Goal: Information Seeking & Learning: Learn about a topic

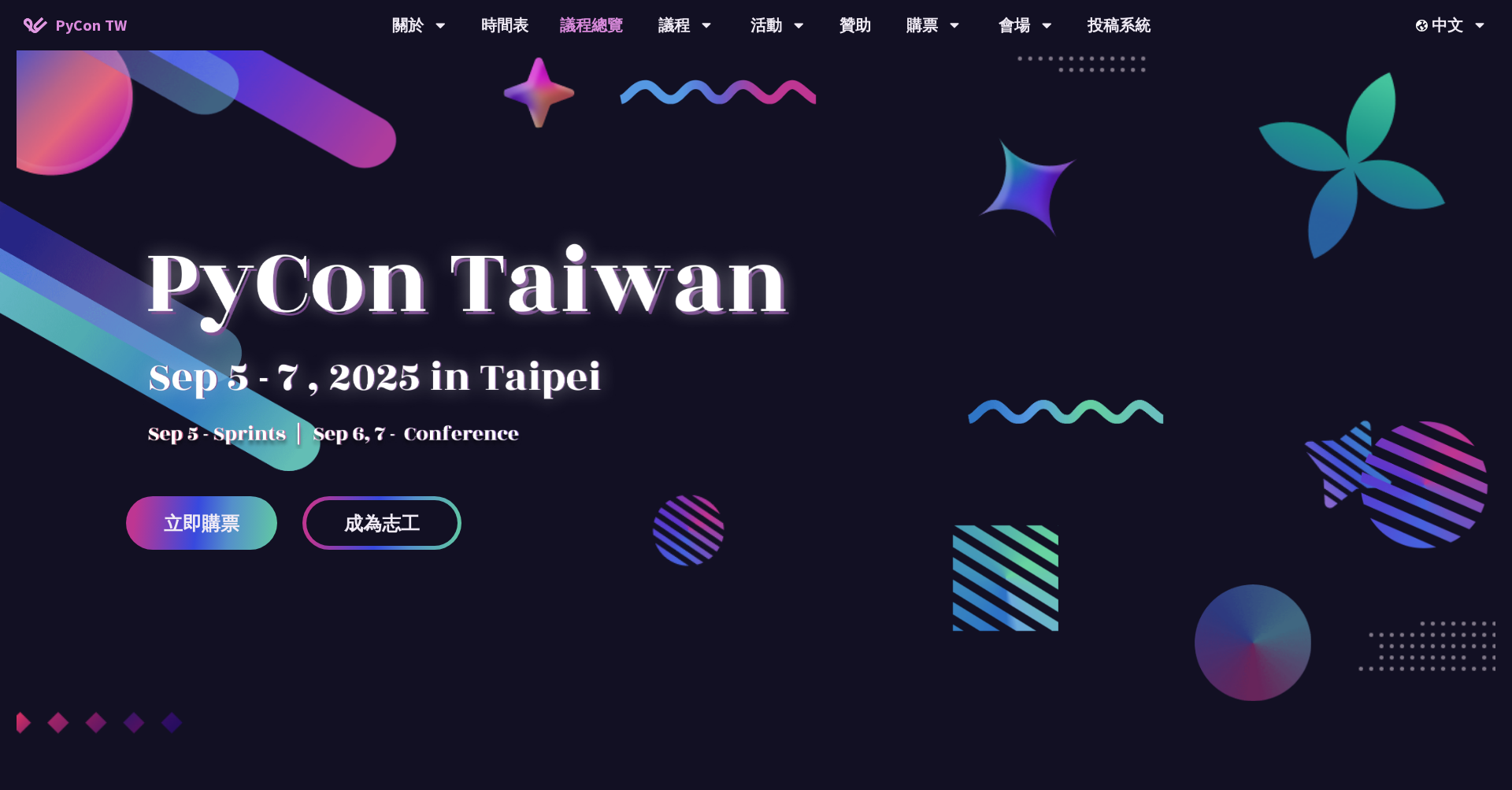
click at [565, 30] on link "議程總覽" at bounding box center [592, 25] width 95 height 50
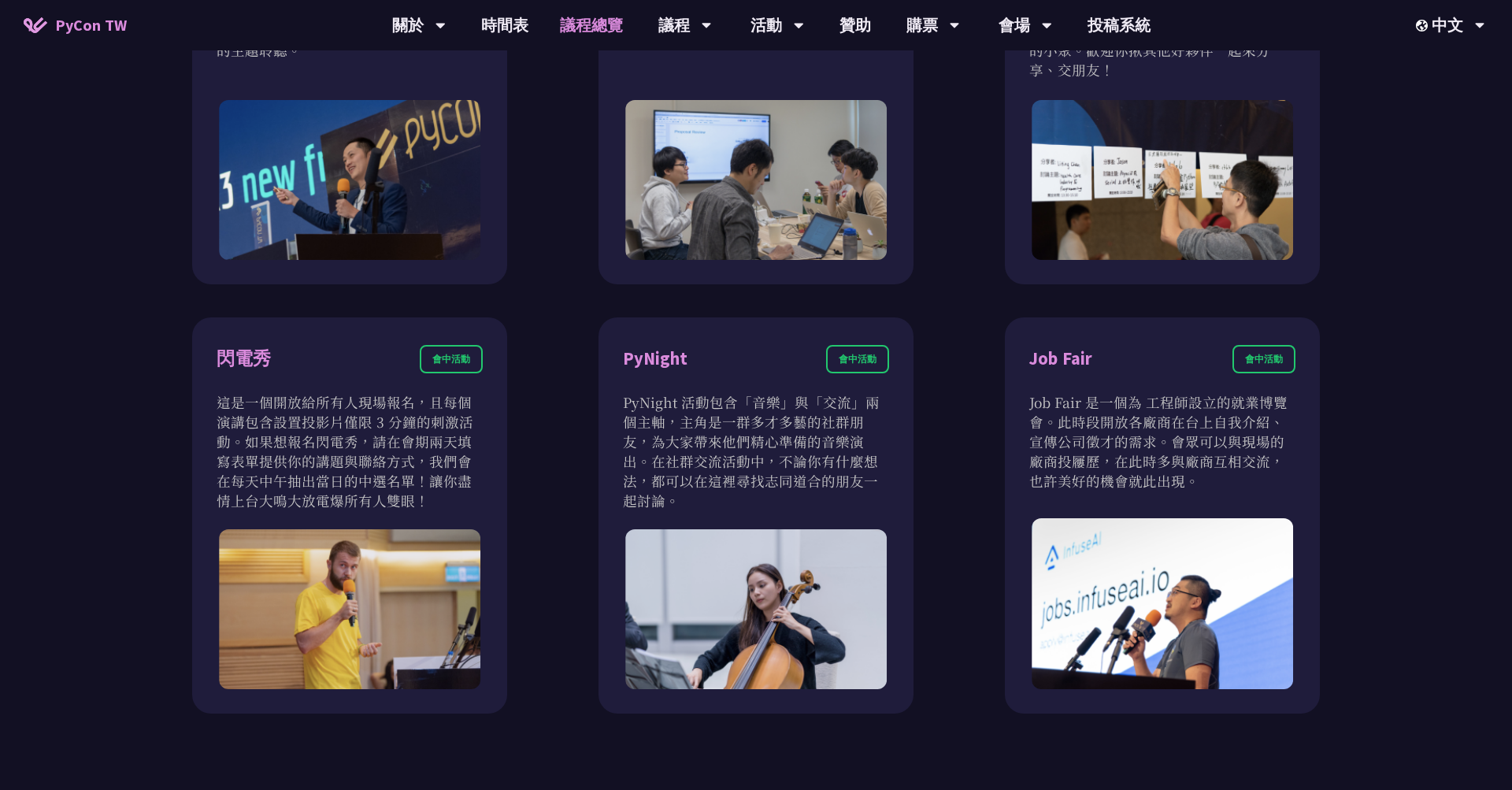
scroll to position [1360, 0]
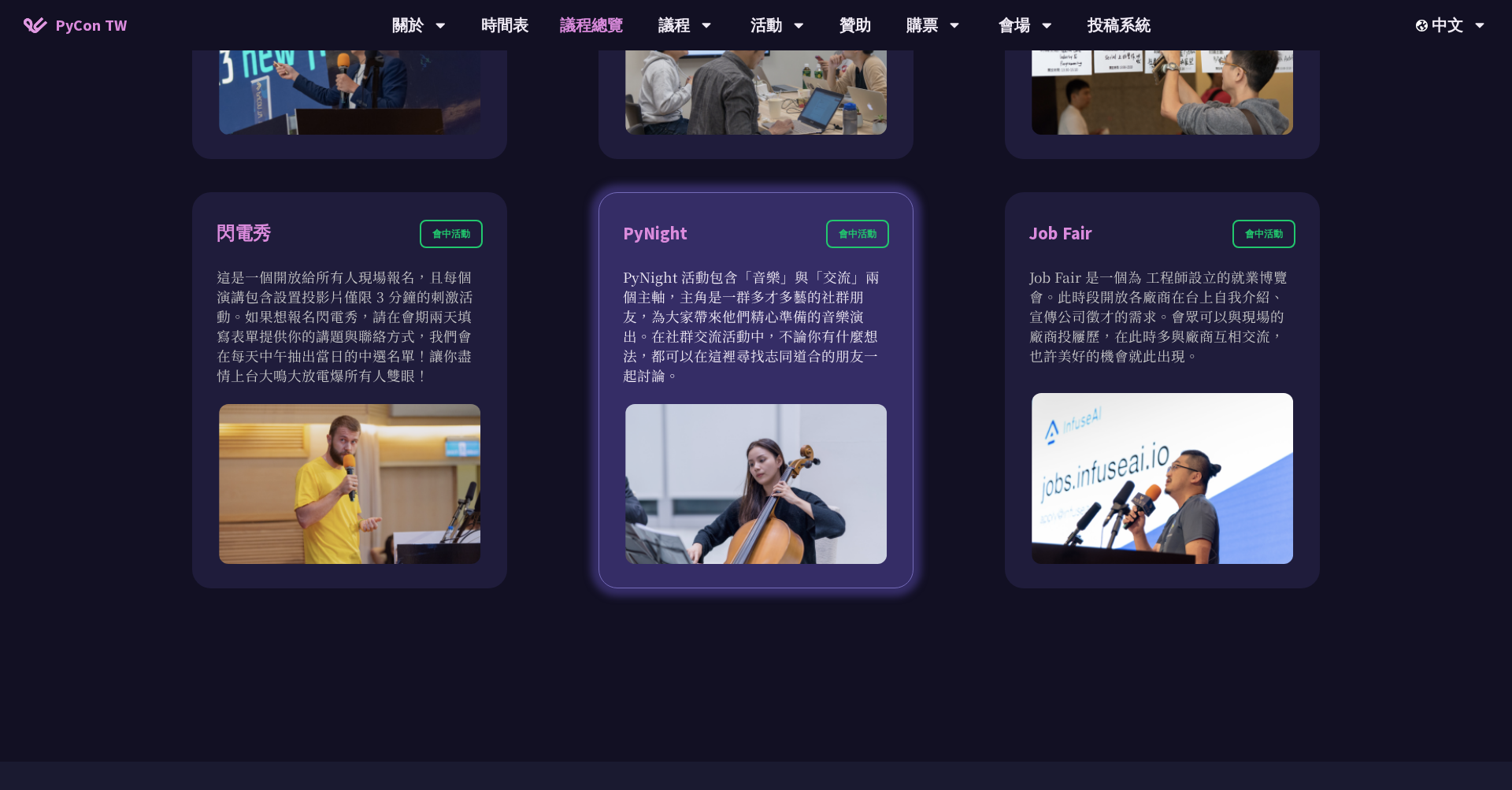
drag, startPoint x: 690, startPoint y: 272, endPoint x: 788, endPoint y: 359, distance: 131.0
click at [788, 359] on p "PyNight 活動包含「音樂」與「交流」兩個主軸，主角是一群多才多藝的社群朋友，為大家帶來他們精心準備的音樂演出。在社群交流活動中，不論你有什麼想法，都可以…" at bounding box center [756, 325] width 266 height 118
click at [818, 359] on p "PyNight 活動包含「音樂」與「交流」兩個主軸，主角是一群多才多藝的社群朋友，為大家帶來他們精心準備的音樂演出。在社群交流活動中，不論你有什麼想法，都可以…" at bounding box center [756, 325] width 266 height 118
click at [717, 257] on div "PyNight 會中活動" at bounding box center [756, 243] width 266 height 47
click at [652, 235] on div "PyNight" at bounding box center [654, 233] width 64 height 28
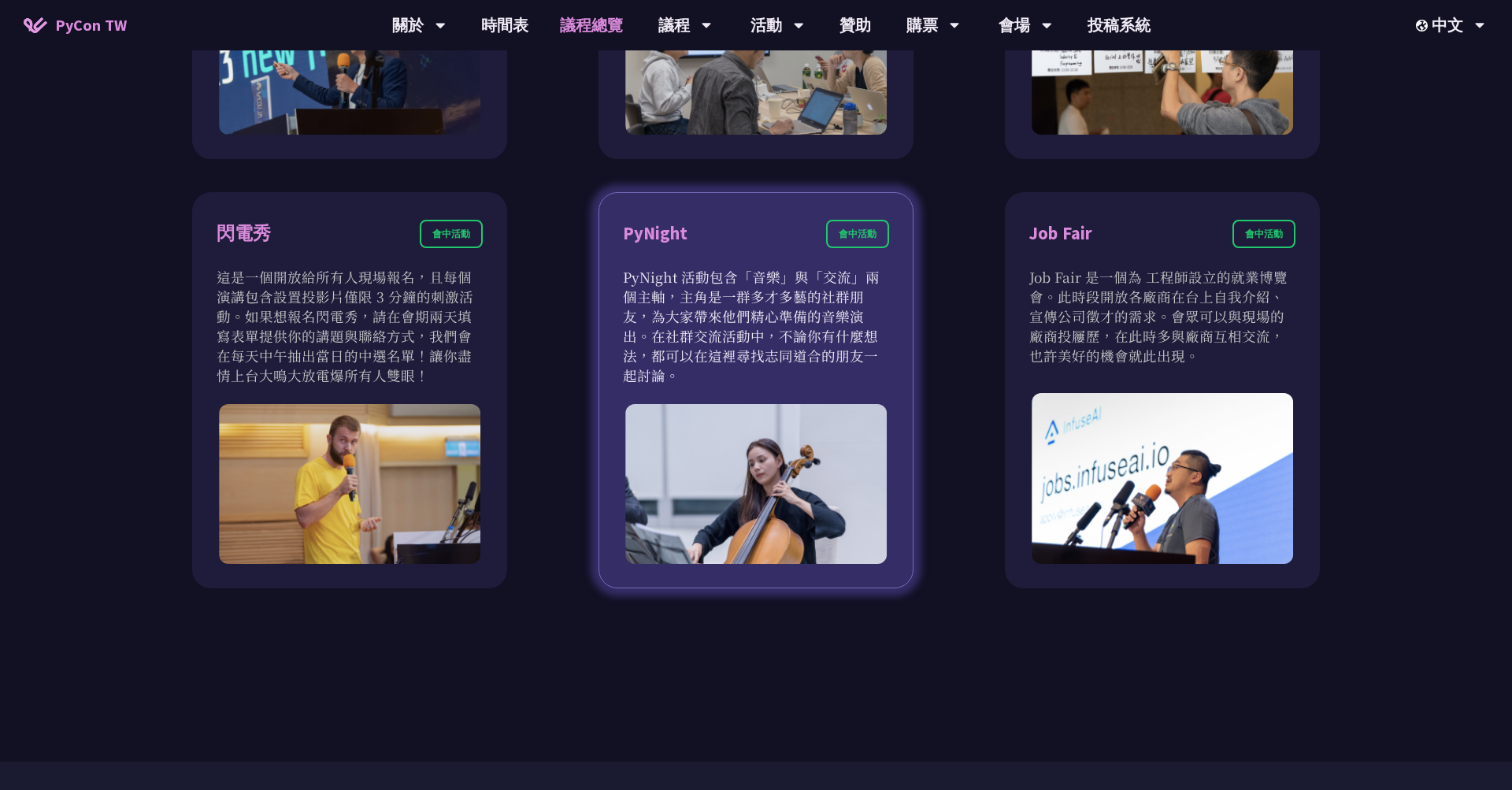
click at [721, 240] on div "PyNight 會中活動" at bounding box center [756, 243] width 266 height 47
click at [676, 238] on div "PyNight" at bounding box center [654, 233] width 64 height 28
click at [786, 244] on div "PyNight 會中活動" at bounding box center [756, 243] width 266 height 47
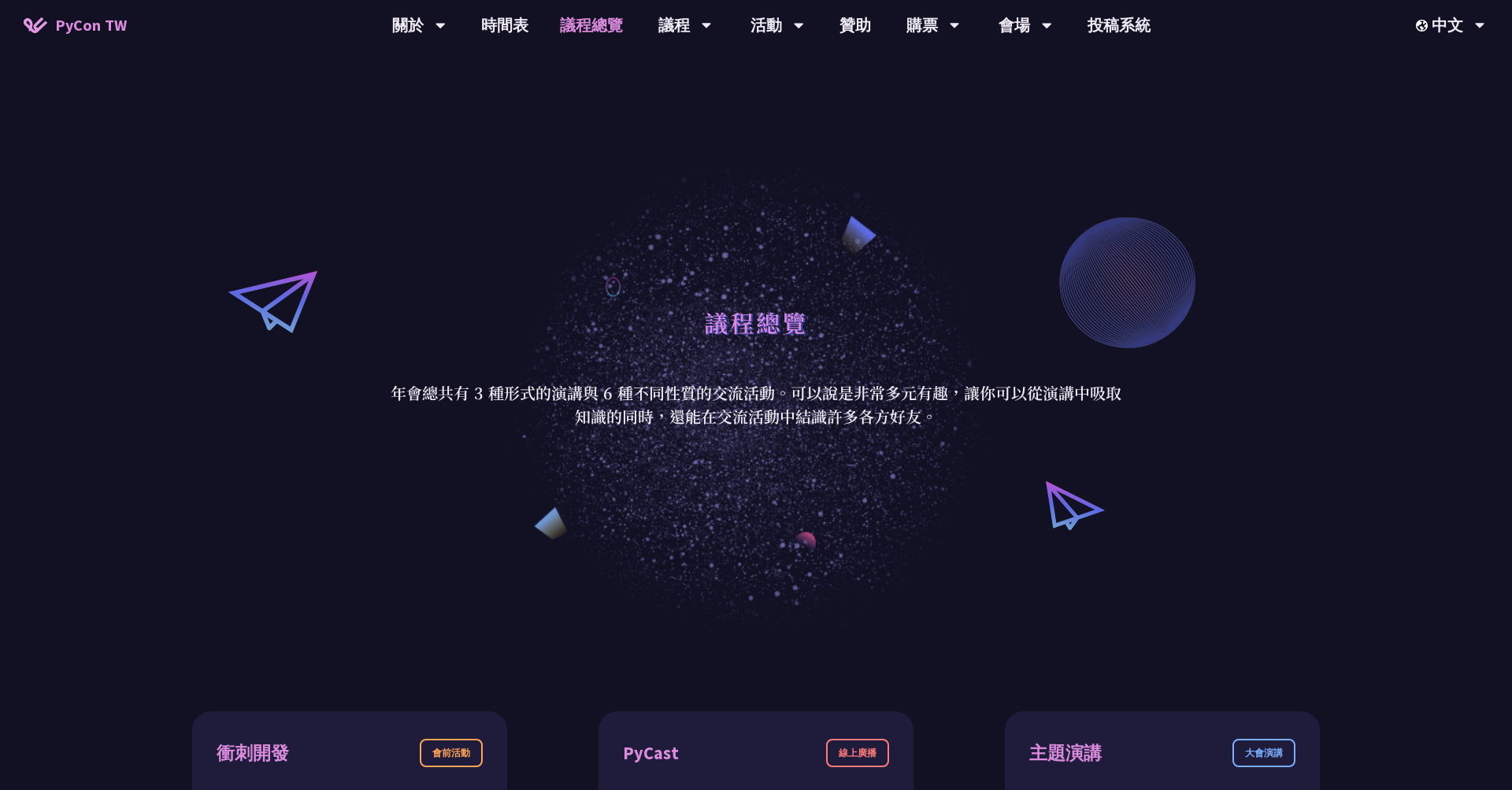
scroll to position [0, 0]
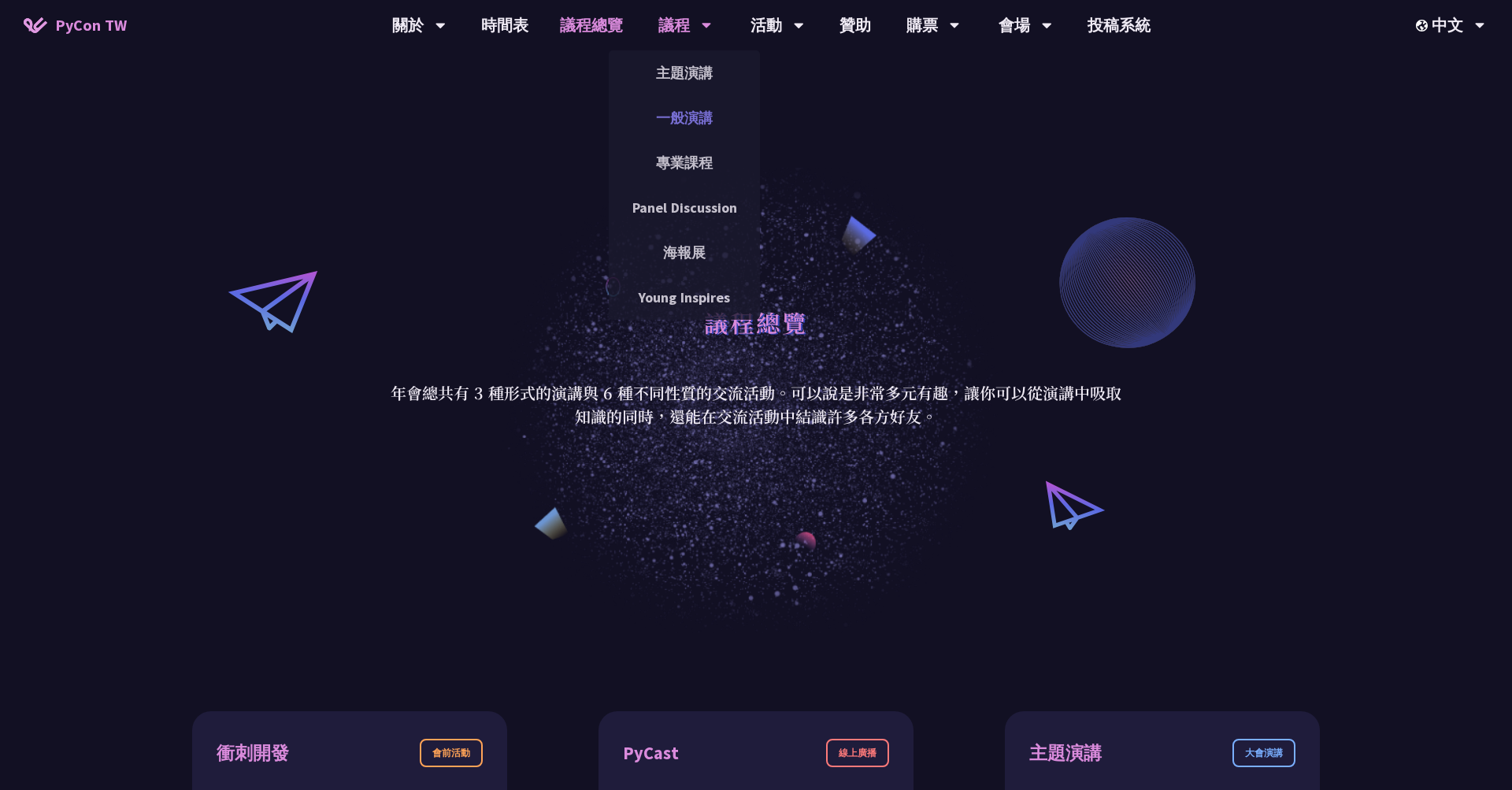
click at [711, 115] on link "一般演講" at bounding box center [684, 118] width 151 height 37
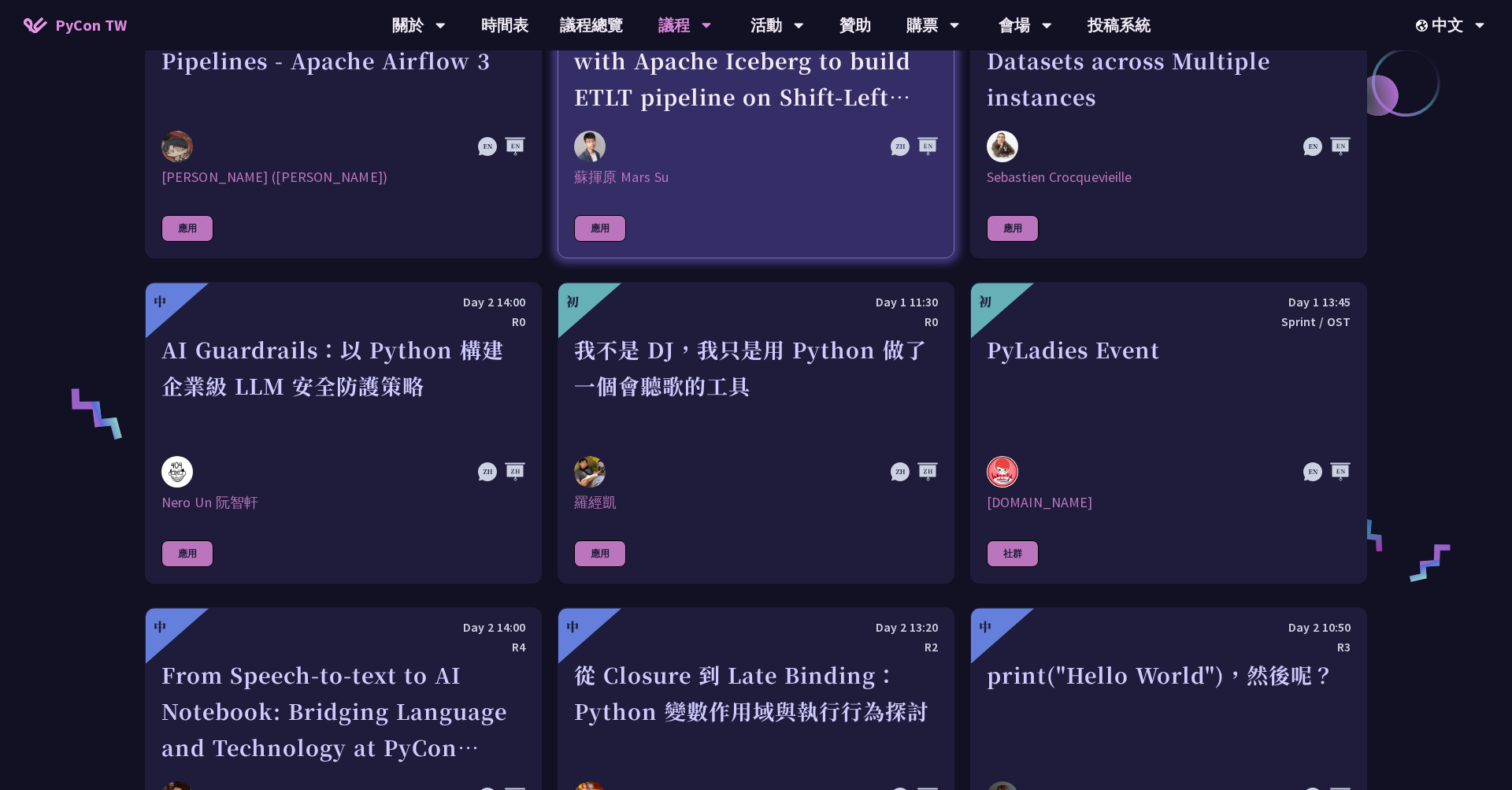
scroll to position [1028, 0]
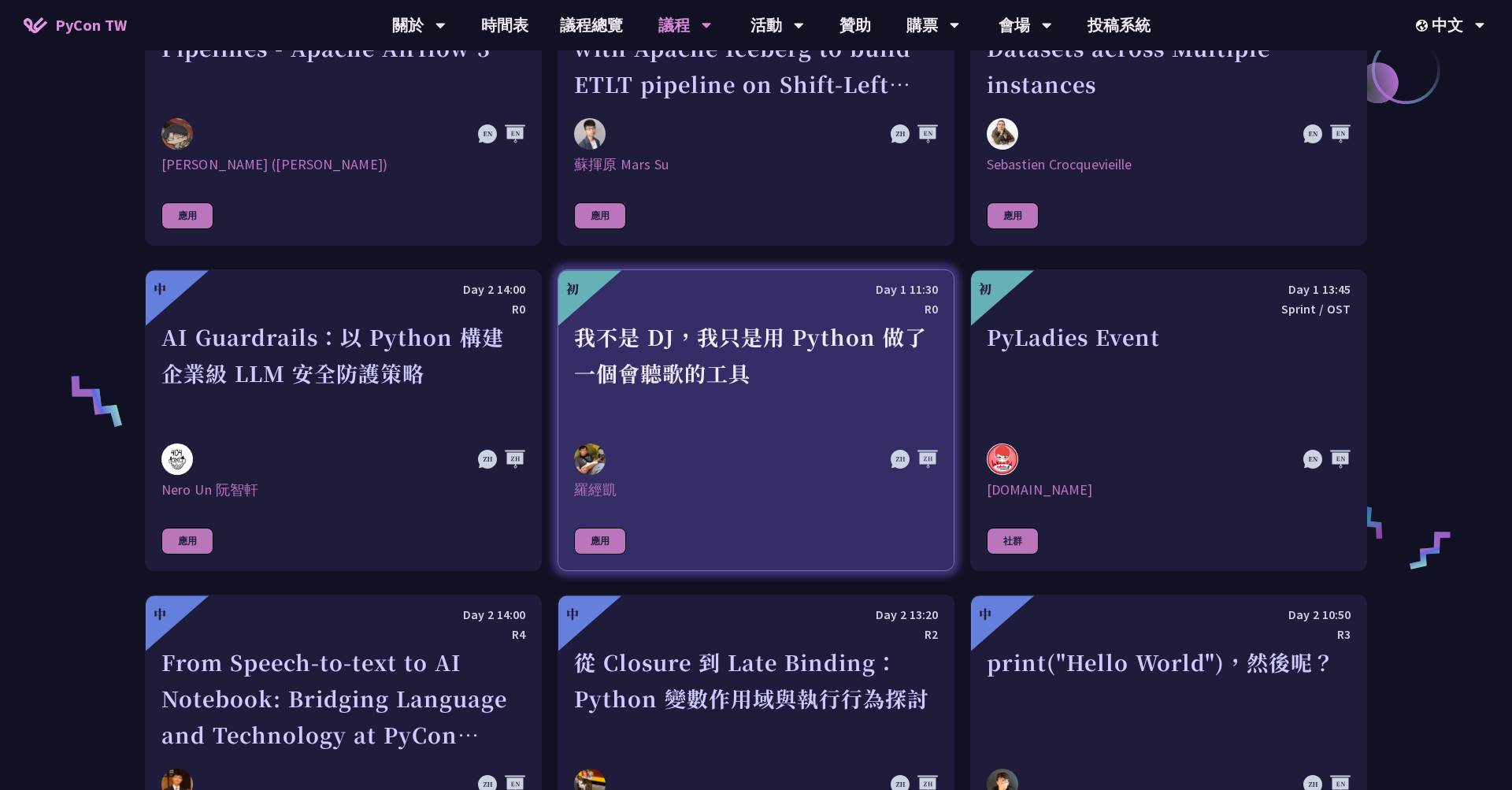
click at [773, 379] on div "我不是 DJ，我只是用 Python 做了一個會聽歌的工具" at bounding box center [756, 373] width 363 height 109
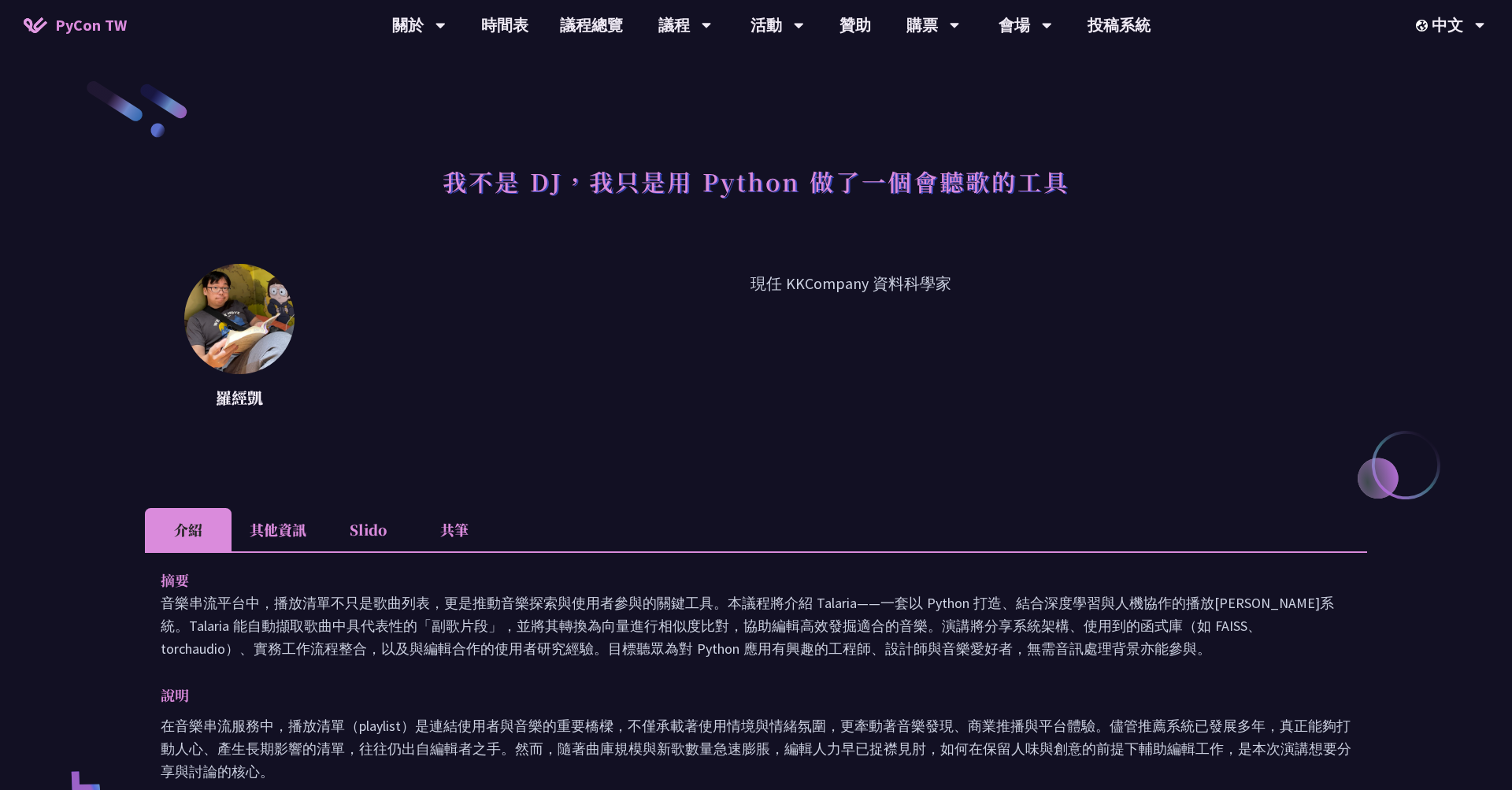
drag, startPoint x: 658, startPoint y: 586, endPoint x: 689, endPoint y: 647, distance: 68.4
click at [689, 647] on div "摘要 音樂串流平台中，播放清單不只是歌曲列表，更是推動音樂探索與使用者參與的關鍵工具。本議程將介紹 Talaria——一套以 Python 打造、結合深度學習…" at bounding box center [756, 614] width 1190 height 91
drag, startPoint x: 685, startPoint y: 674, endPoint x: 672, endPoint y: 621, distance: 54.6
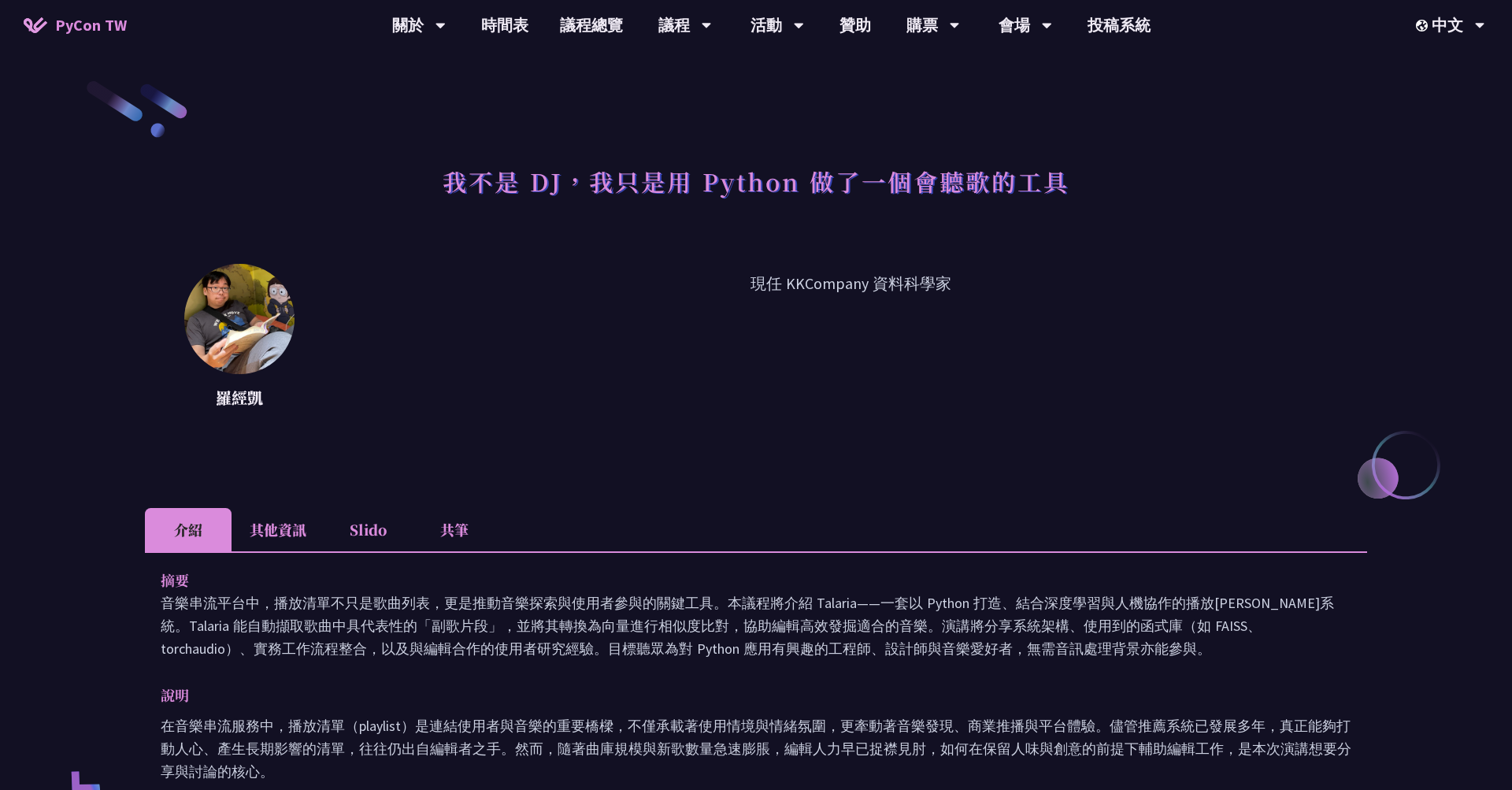
click at [801, 608] on p "音樂串流平台中，播放清單不只是歌曲列表，更是推動音樂探索與使用者參與的關鍵工具。本議程將介紹 Talaria——一套以 Python 打造、結合深度學習與人機…" at bounding box center [756, 625] width 1190 height 69
